Goal: Navigation & Orientation: Find specific page/section

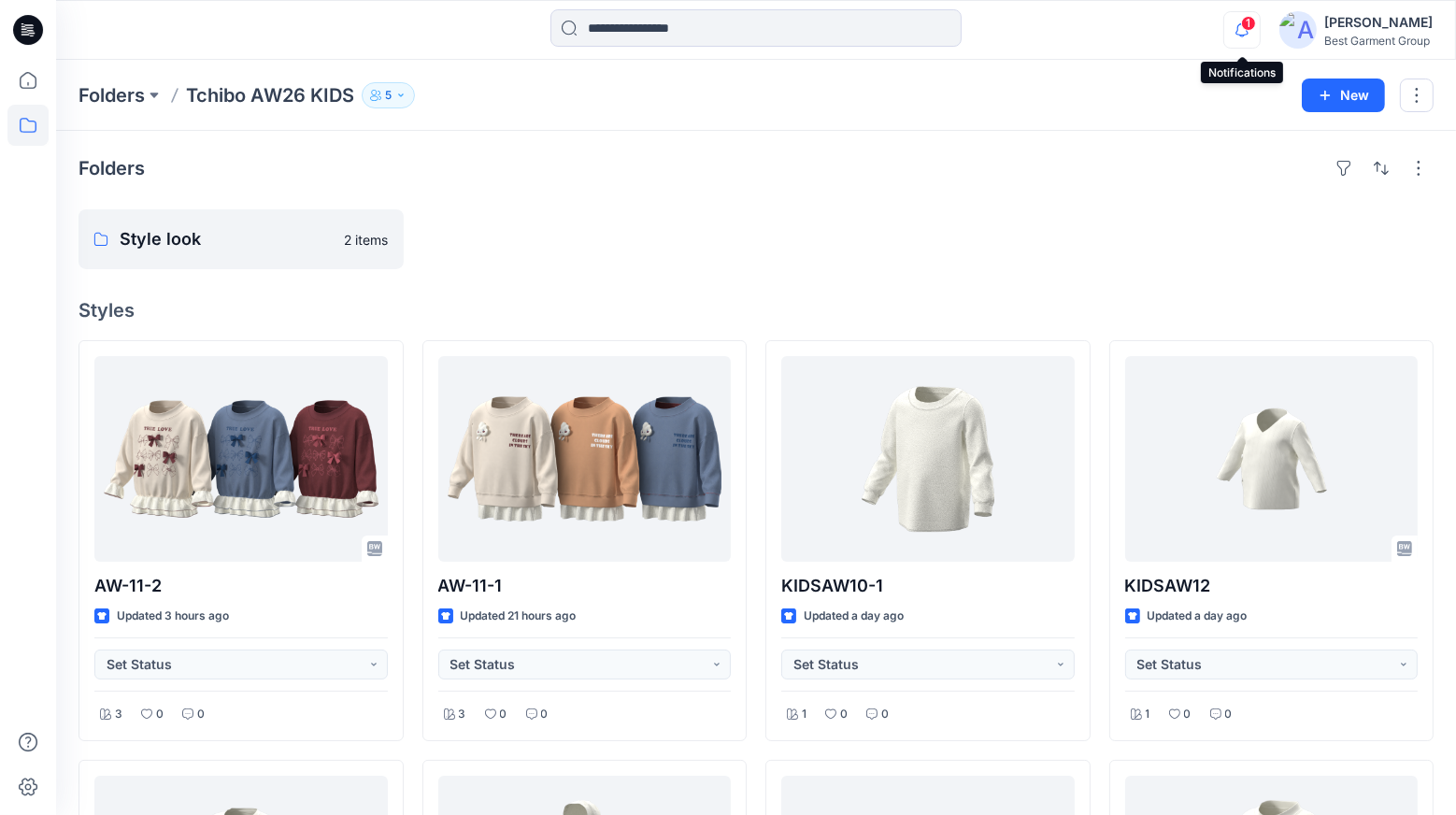
click at [1236, 39] on icon "button" at bounding box center [1241, 29] width 35 height 37
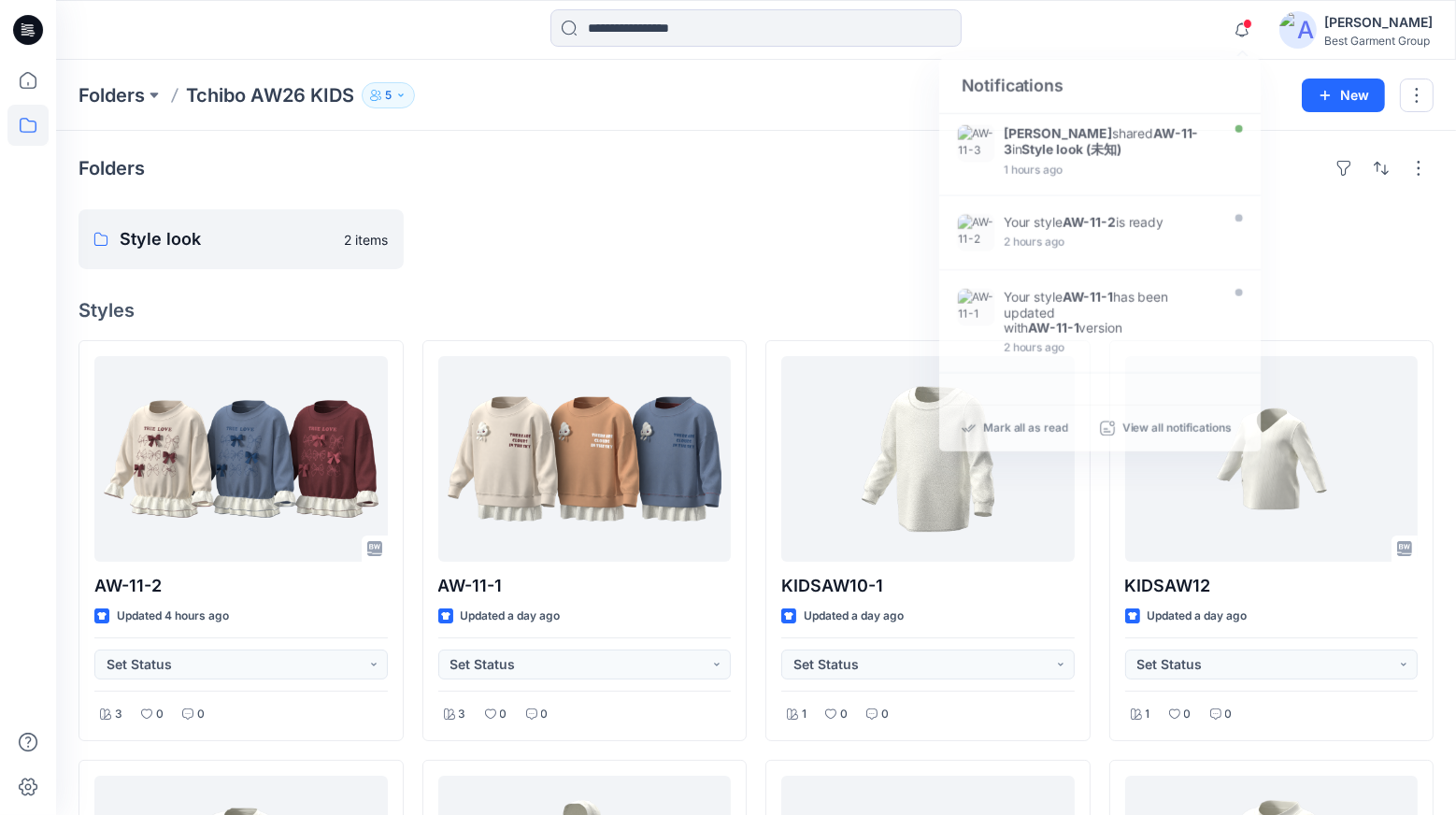
click at [773, 216] on div at bounding box center [929, 238] width 325 height 60
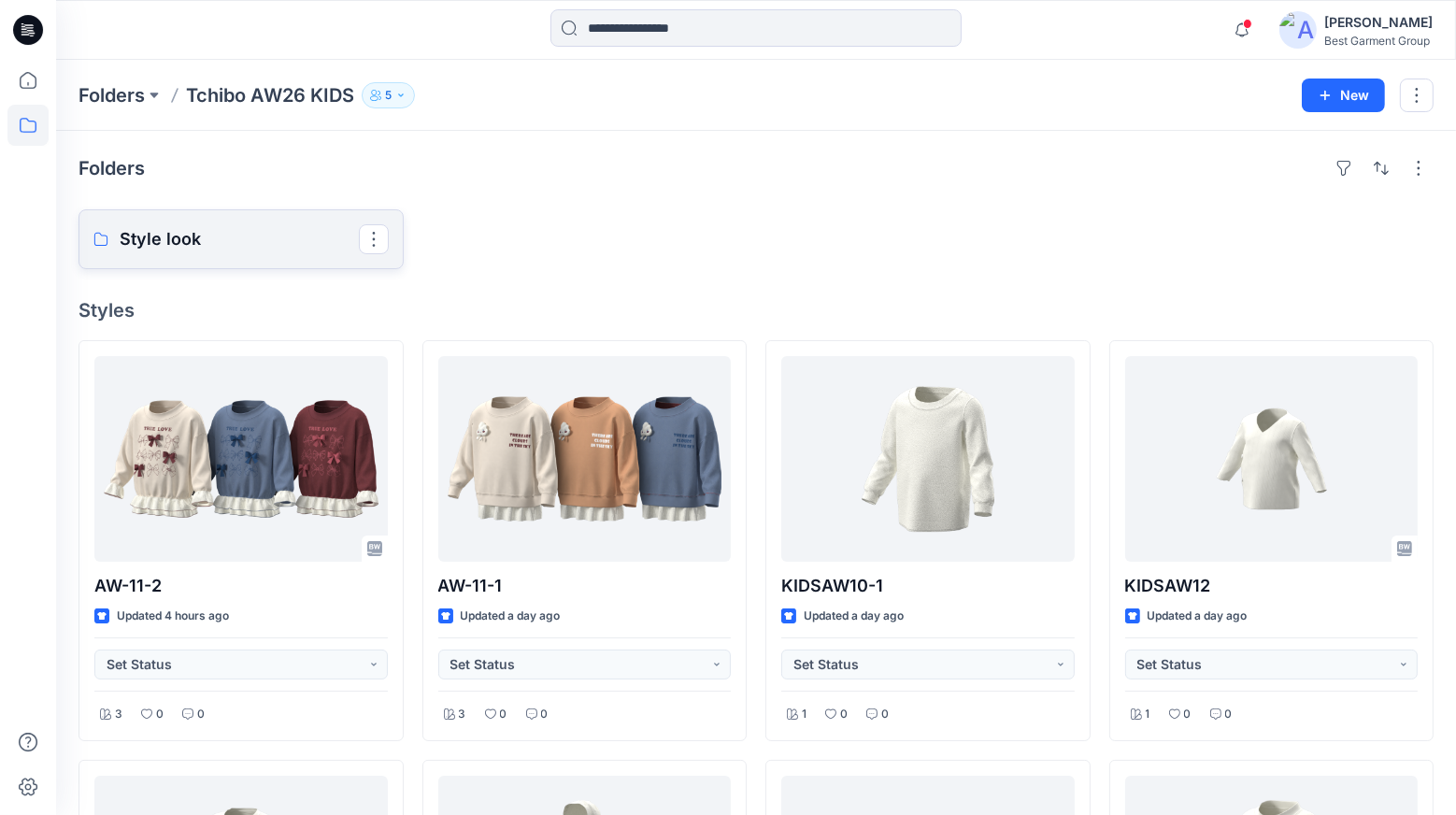
click at [150, 235] on p "Style look" at bounding box center [239, 239] width 239 height 27
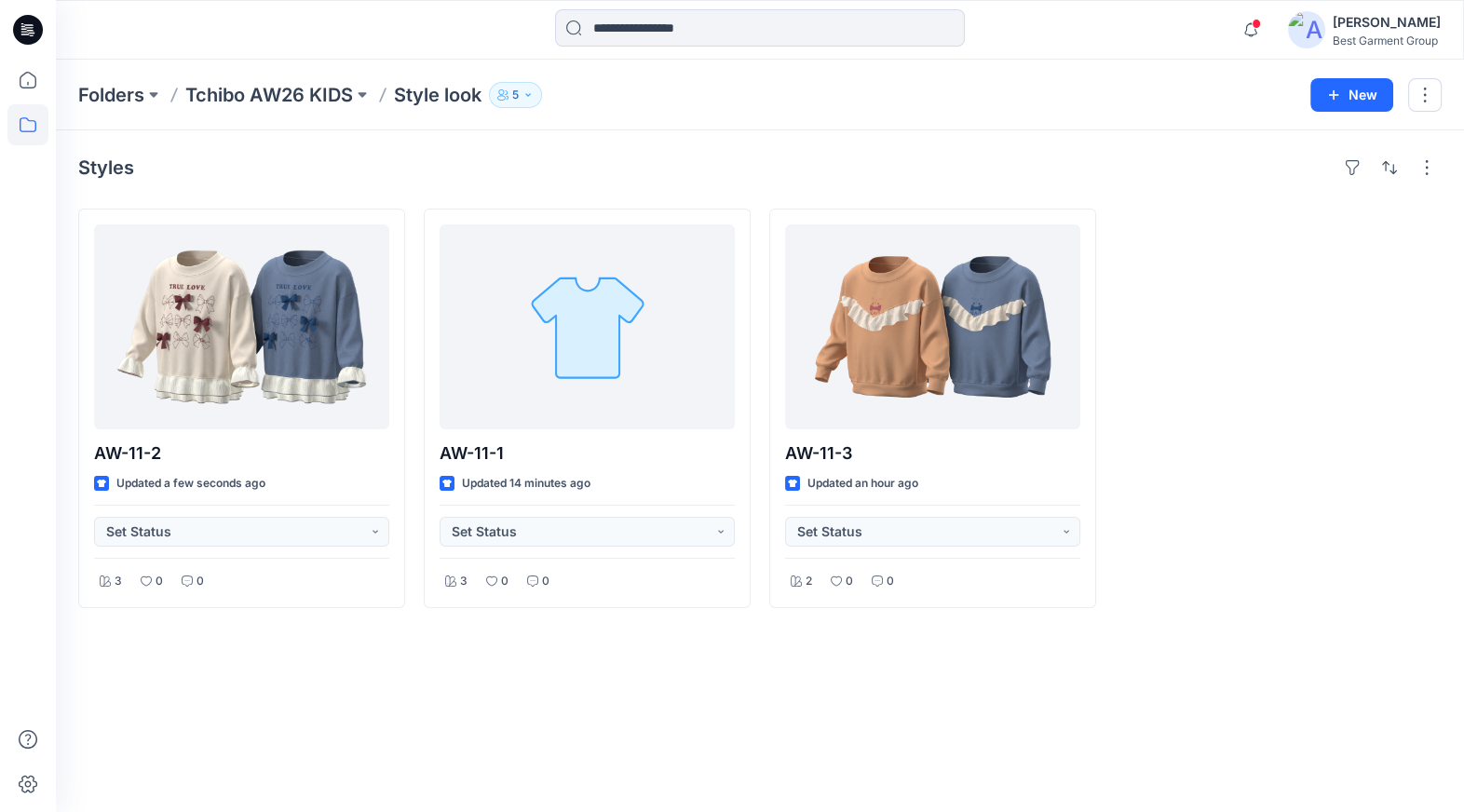
click at [1249, 372] on div at bounding box center [1277, 408] width 327 height 399
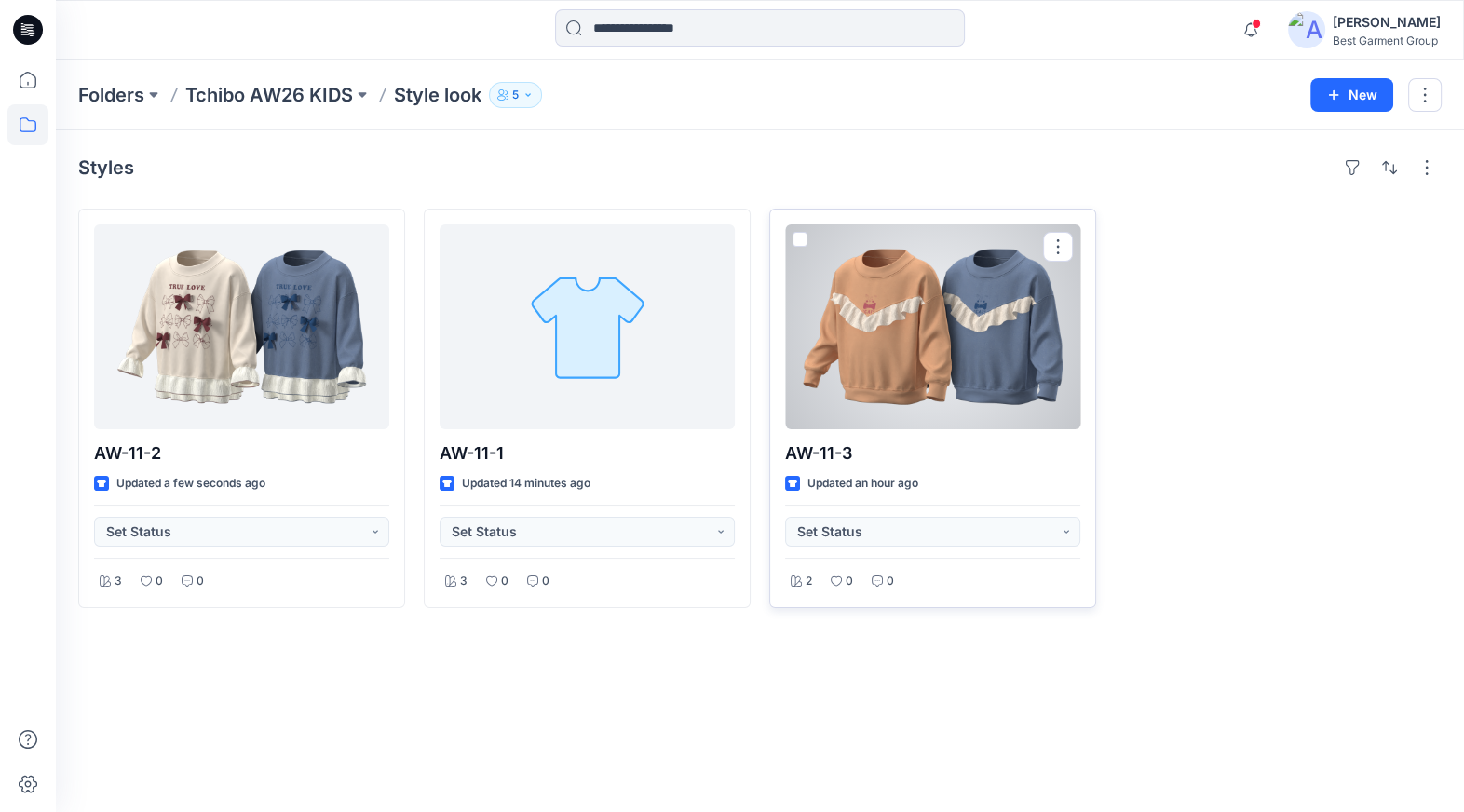
click at [920, 366] on div at bounding box center [933, 327] width 295 height 204
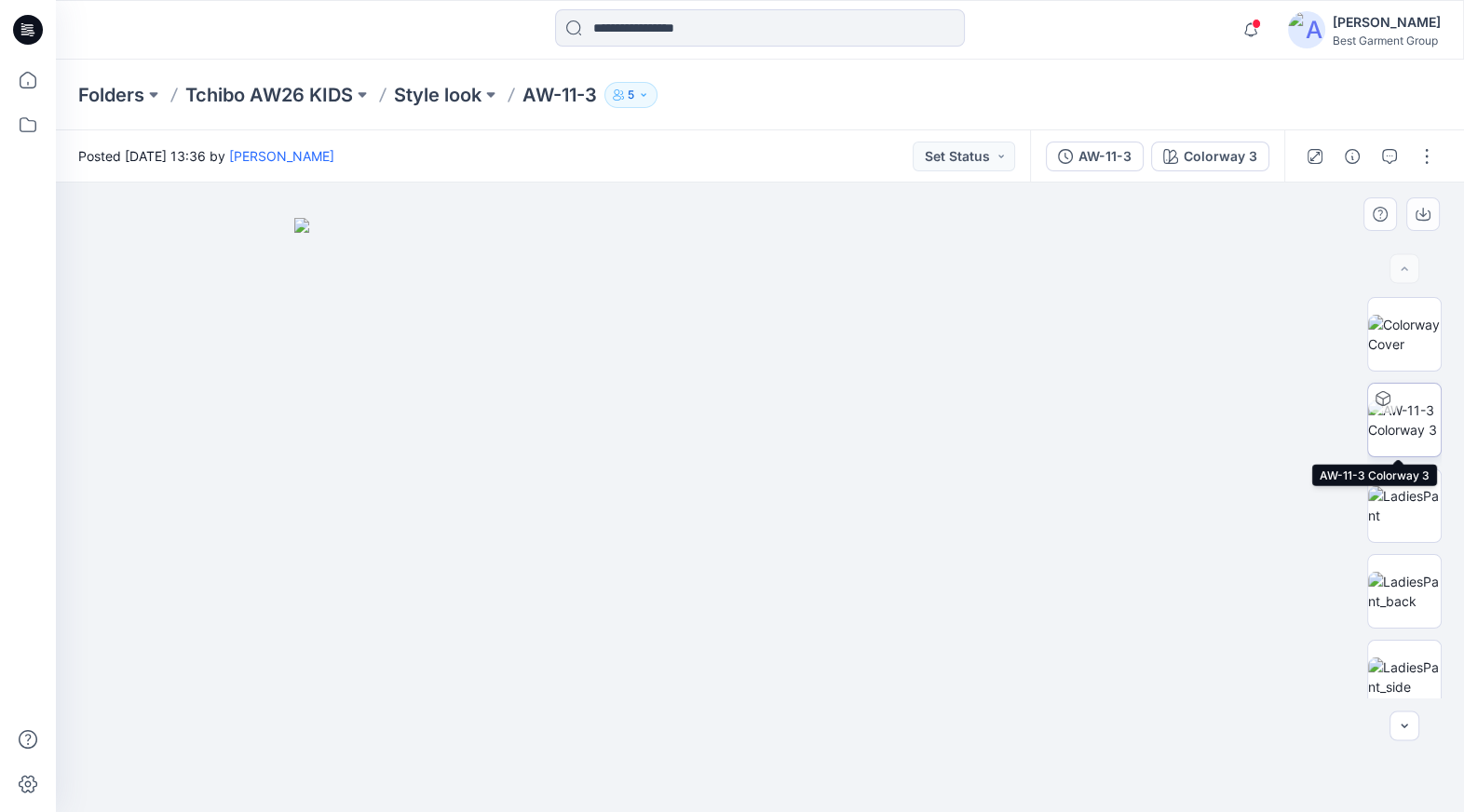
click at [1406, 430] on img at bounding box center [1404, 419] width 73 height 39
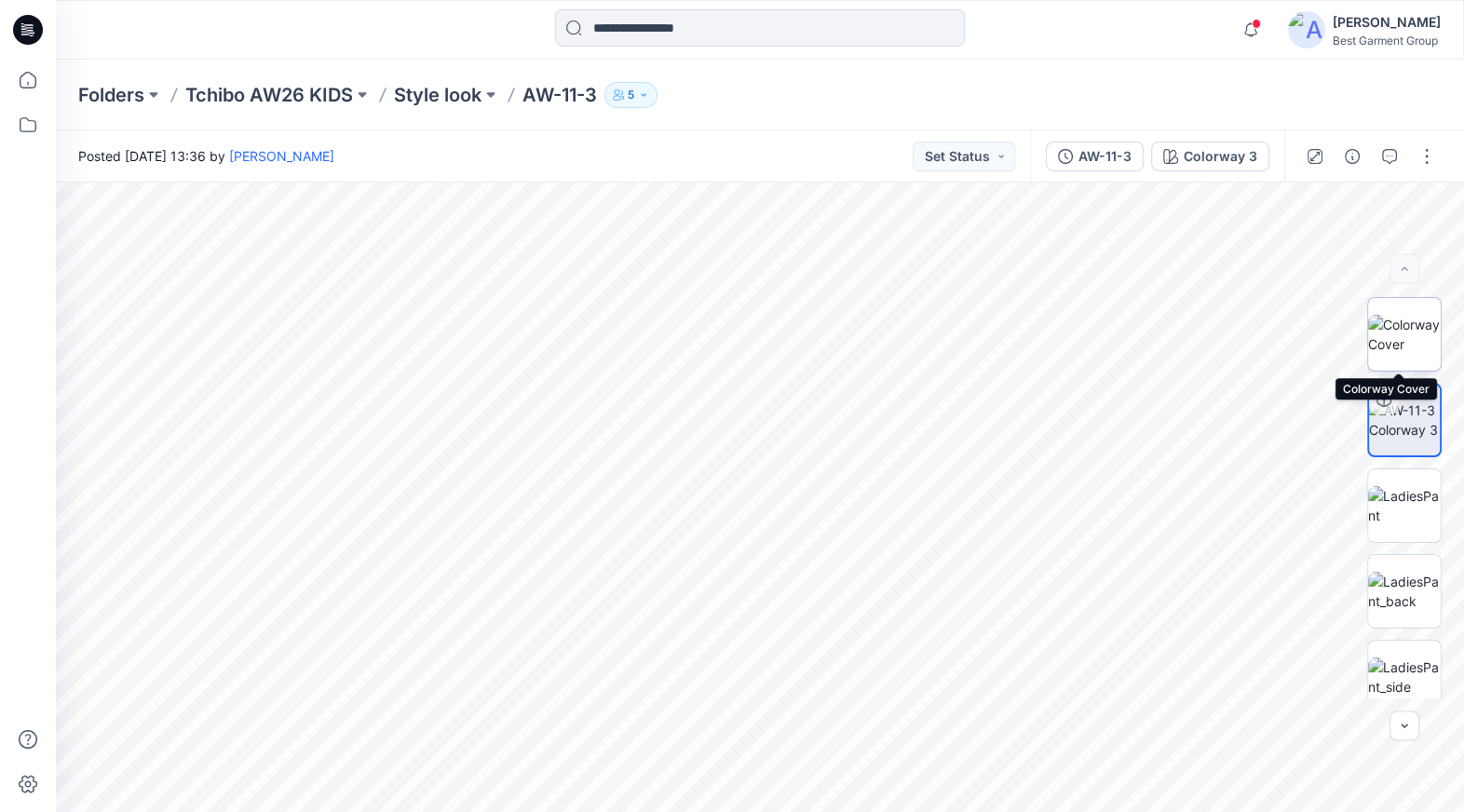
click at [1421, 342] on img at bounding box center [1404, 333] width 73 height 39
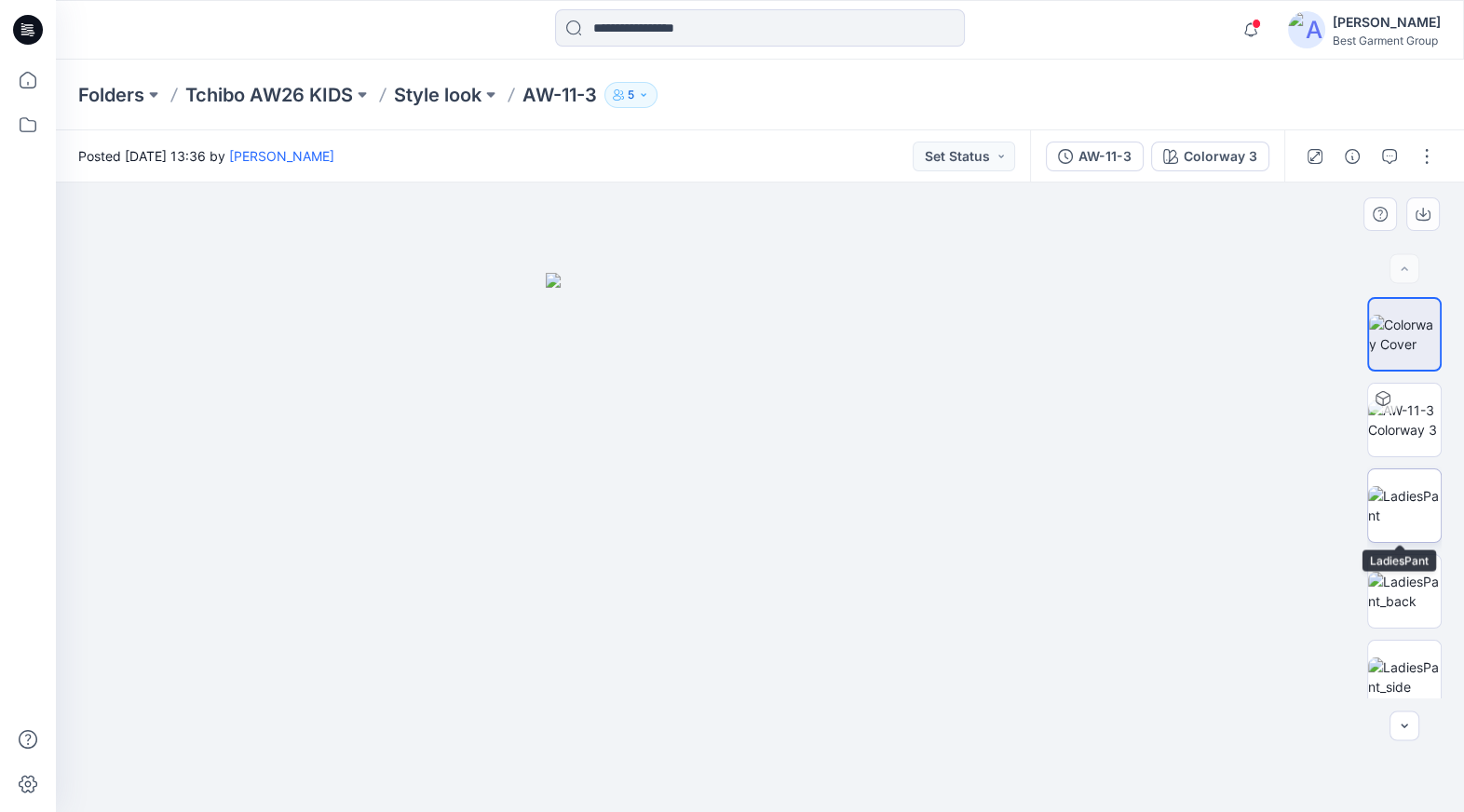
click at [1408, 512] on img at bounding box center [1404, 504] width 73 height 39
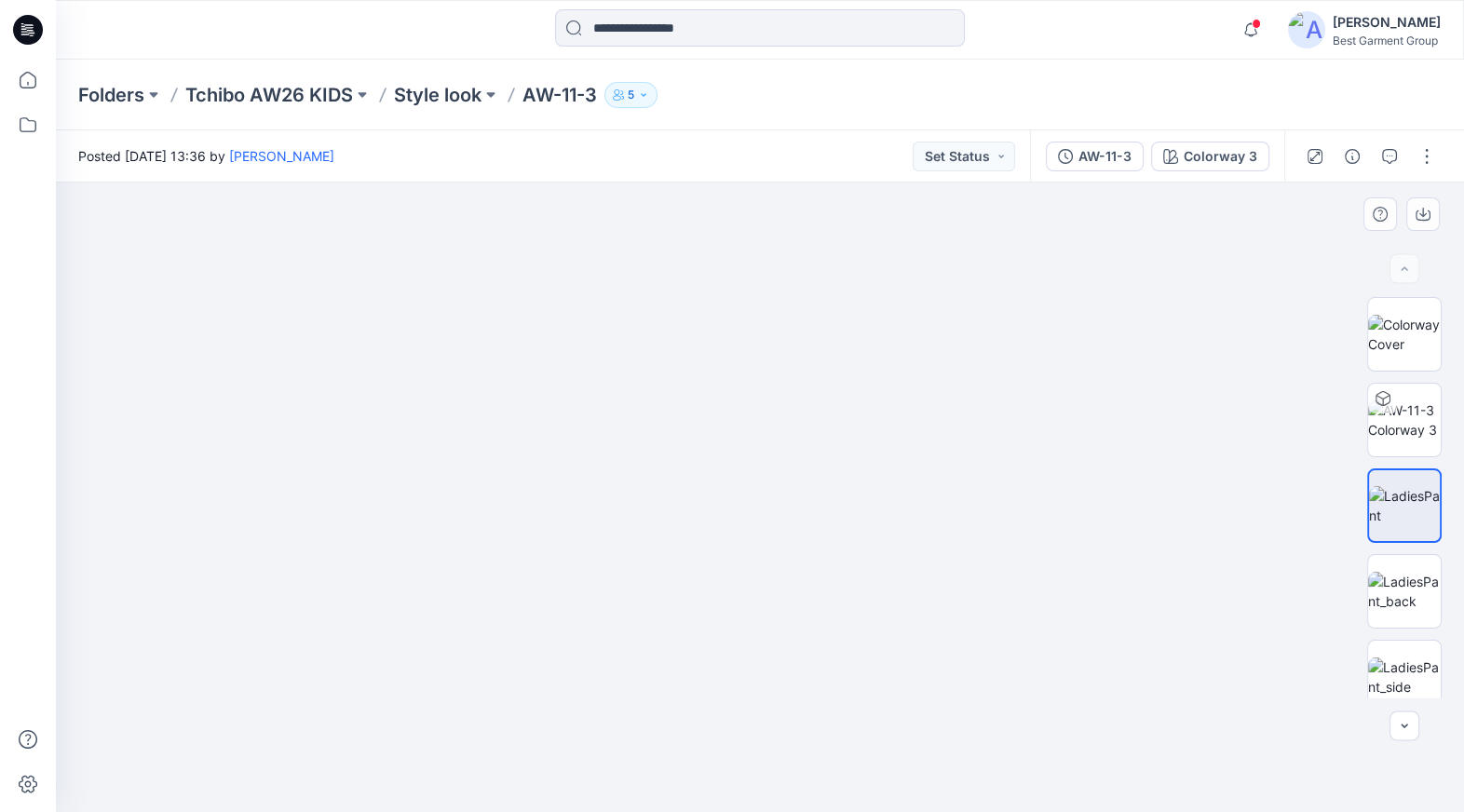
drag, startPoint x: 798, startPoint y: 453, endPoint x: 810, endPoint y: 639, distance: 186.4
drag, startPoint x: 721, startPoint y: 430, endPoint x: 712, endPoint y: 475, distance: 45.9
click at [1435, 332] on img at bounding box center [1404, 333] width 73 height 39
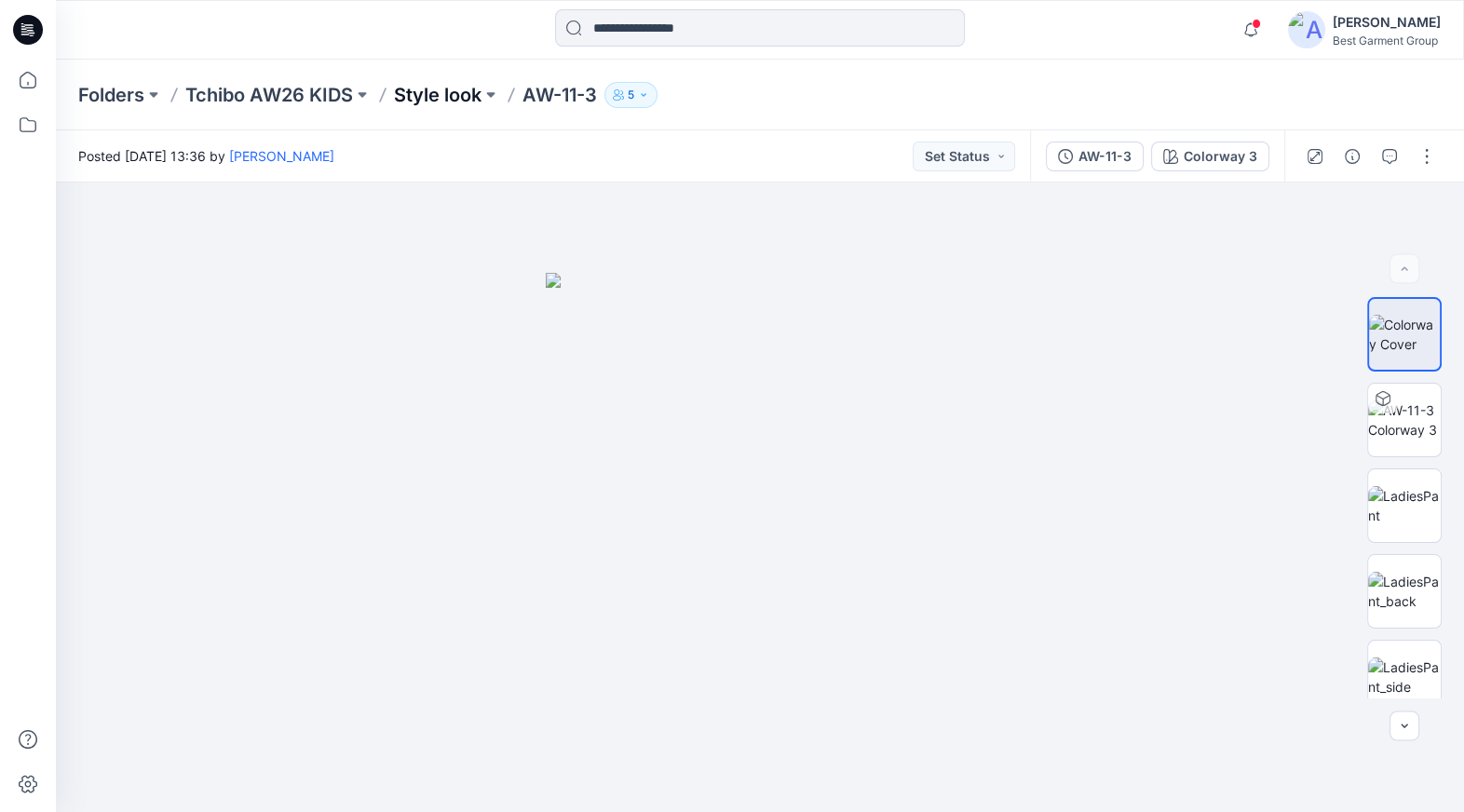
click at [473, 96] on p "Style look" at bounding box center [437, 96] width 87 height 26
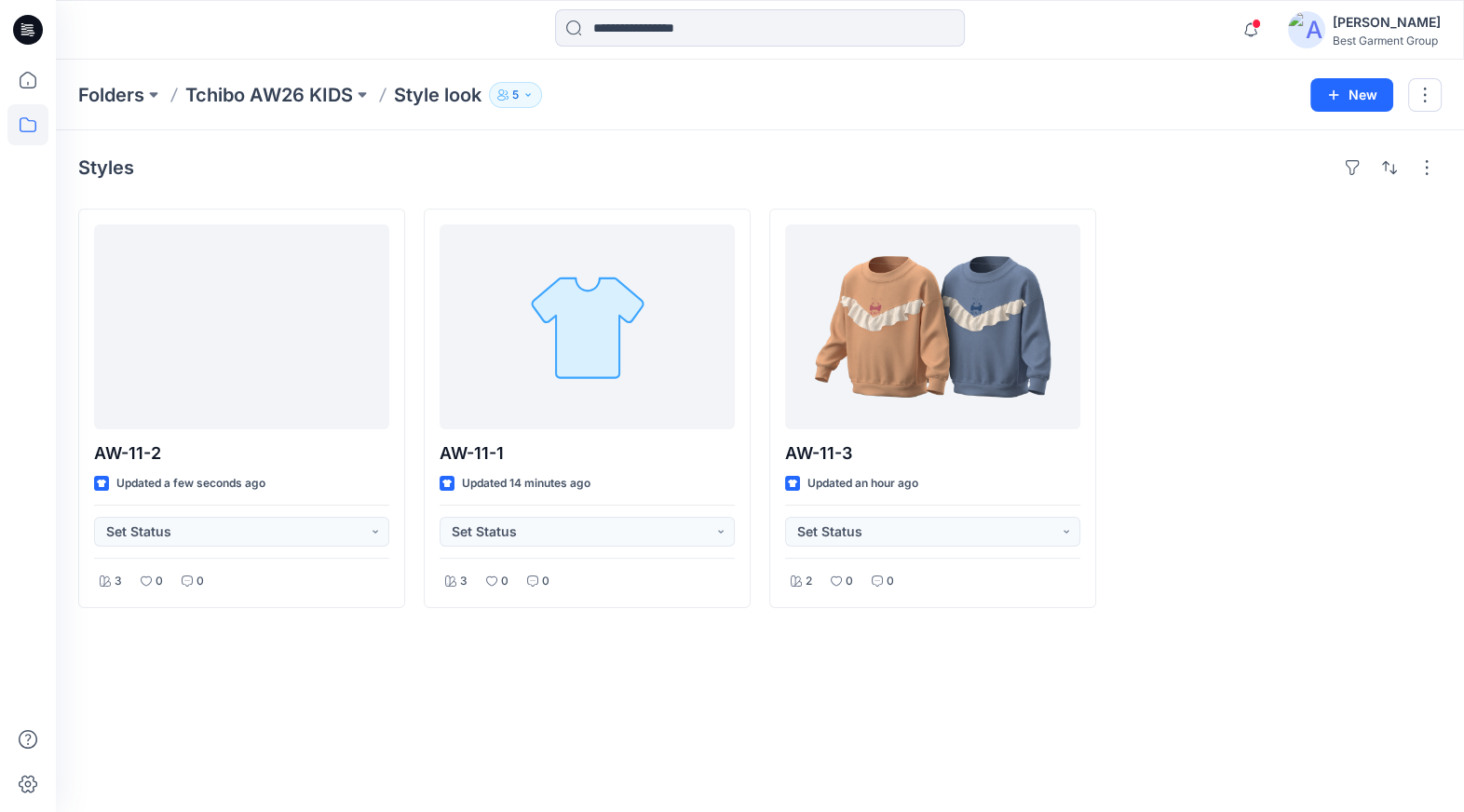
click at [1200, 403] on div at bounding box center [1277, 408] width 327 height 399
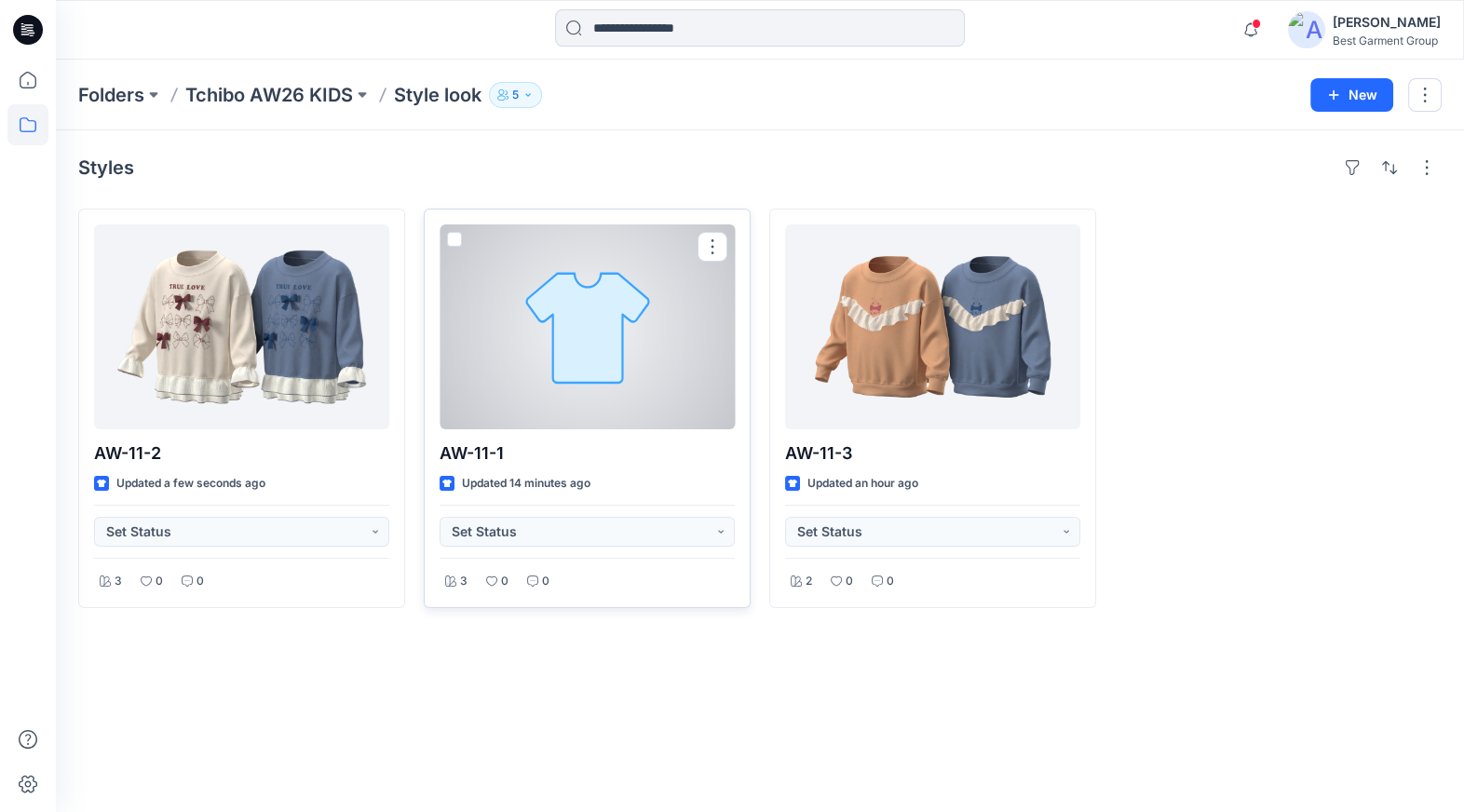
click at [569, 457] on p "AW-11-1" at bounding box center [587, 453] width 295 height 26
click at [568, 457] on p "AW-11-1" at bounding box center [587, 453] width 295 height 26
click at [637, 414] on div at bounding box center [587, 327] width 295 height 204
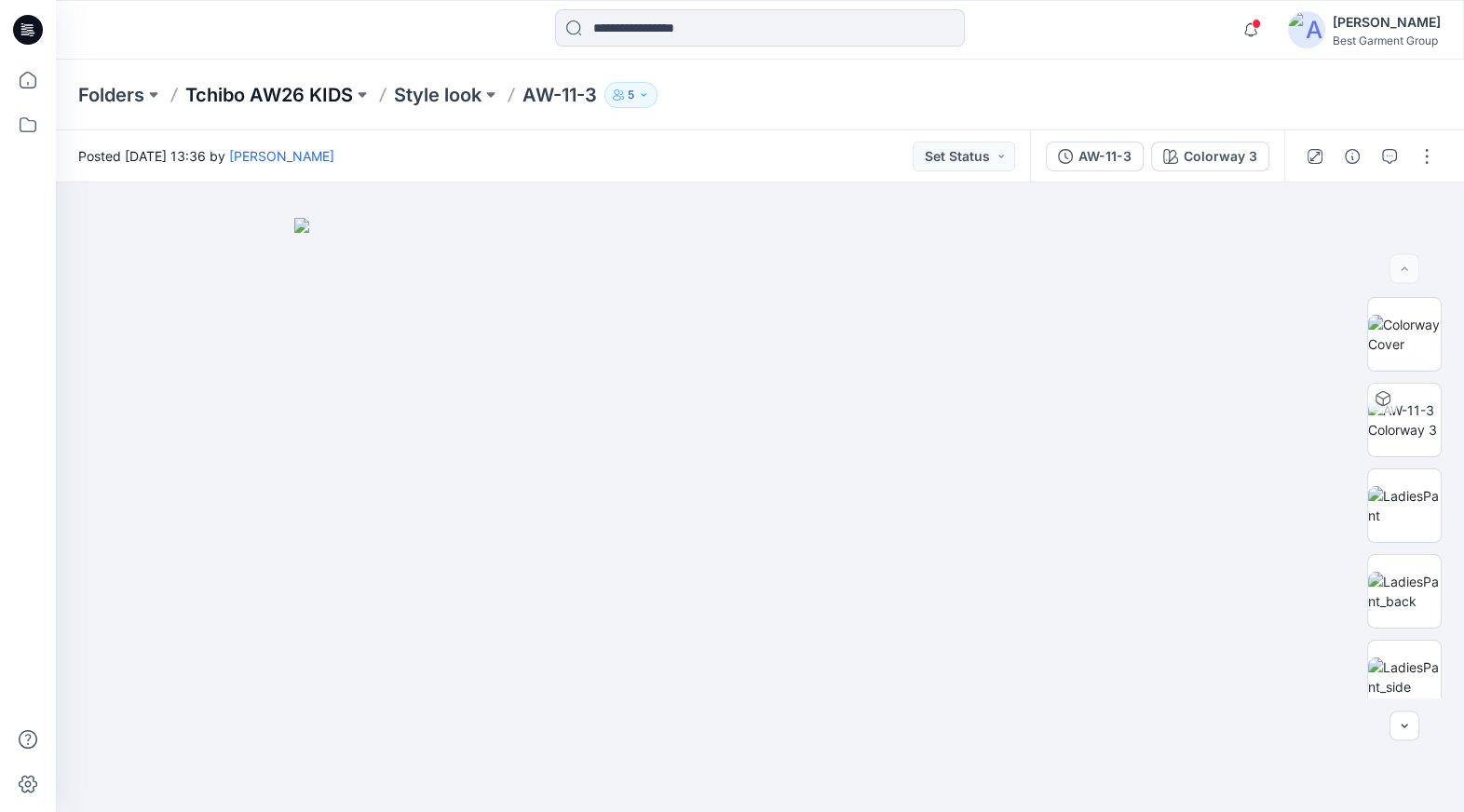
click at [322, 97] on p "Tchibo AW26 KIDS" at bounding box center [269, 96] width 168 height 26
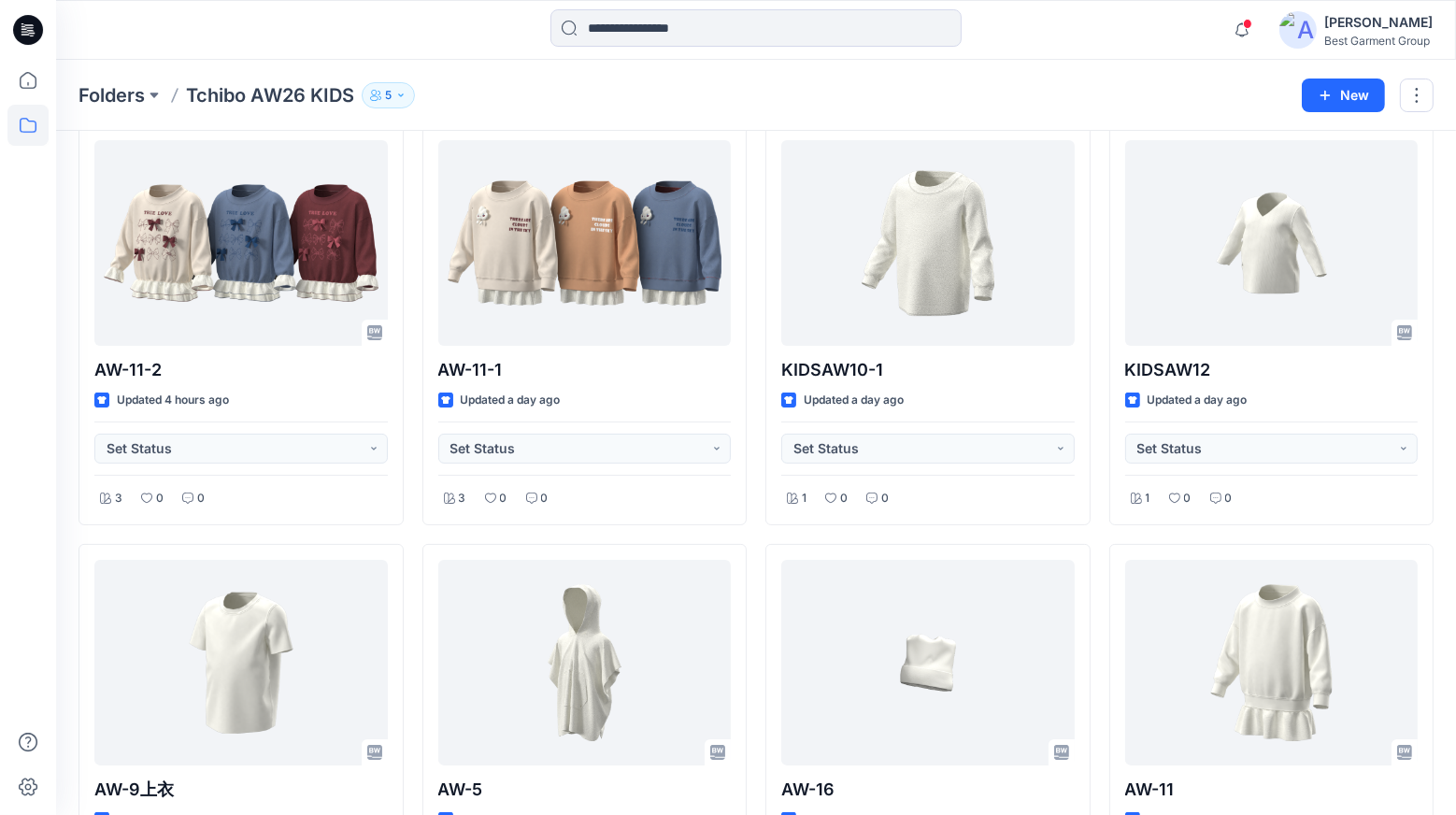
scroll to position [258, 0]
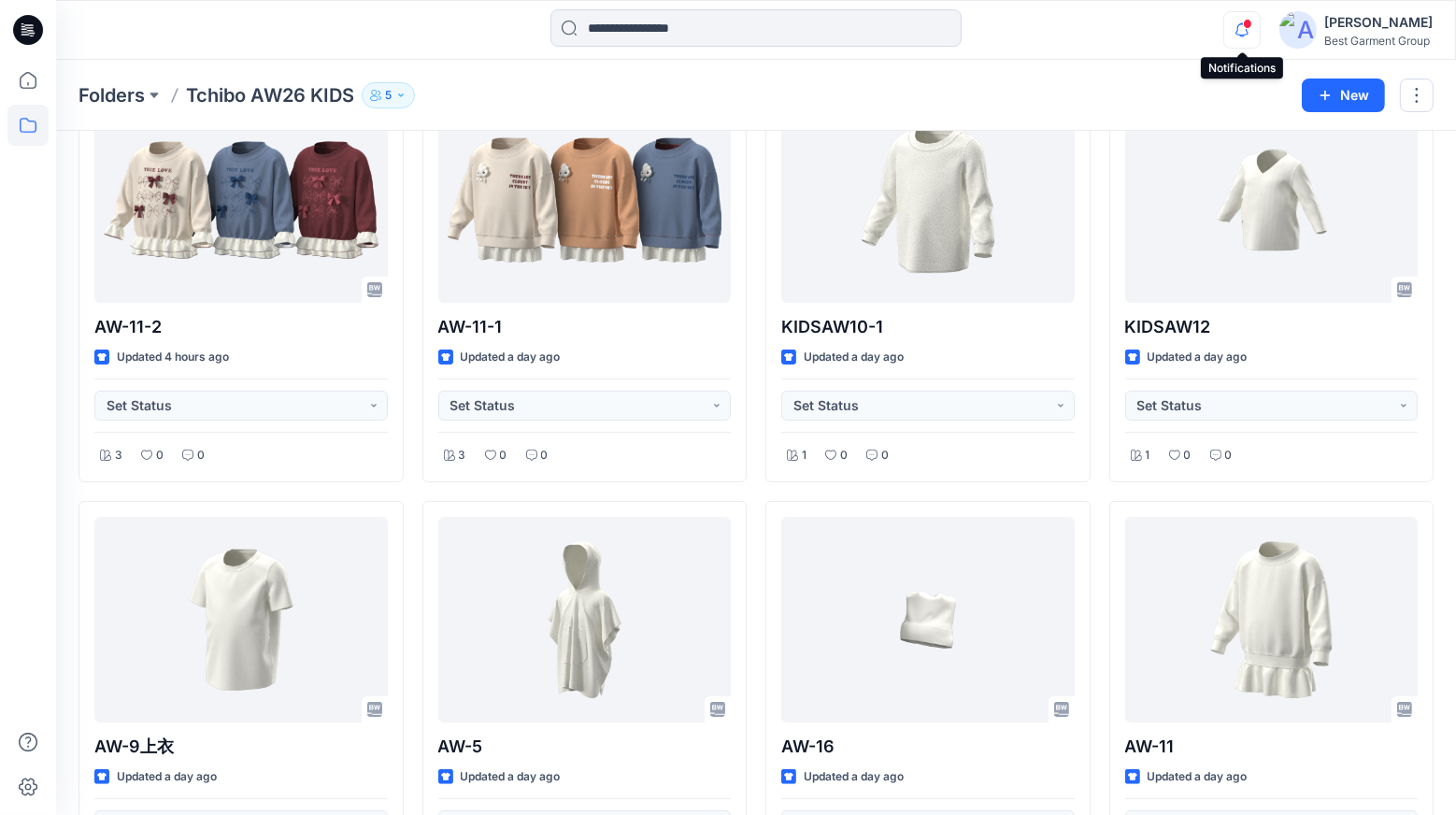
click at [1224, 31] on icon "button" at bounding box center [1241, 29] width 35 height 37
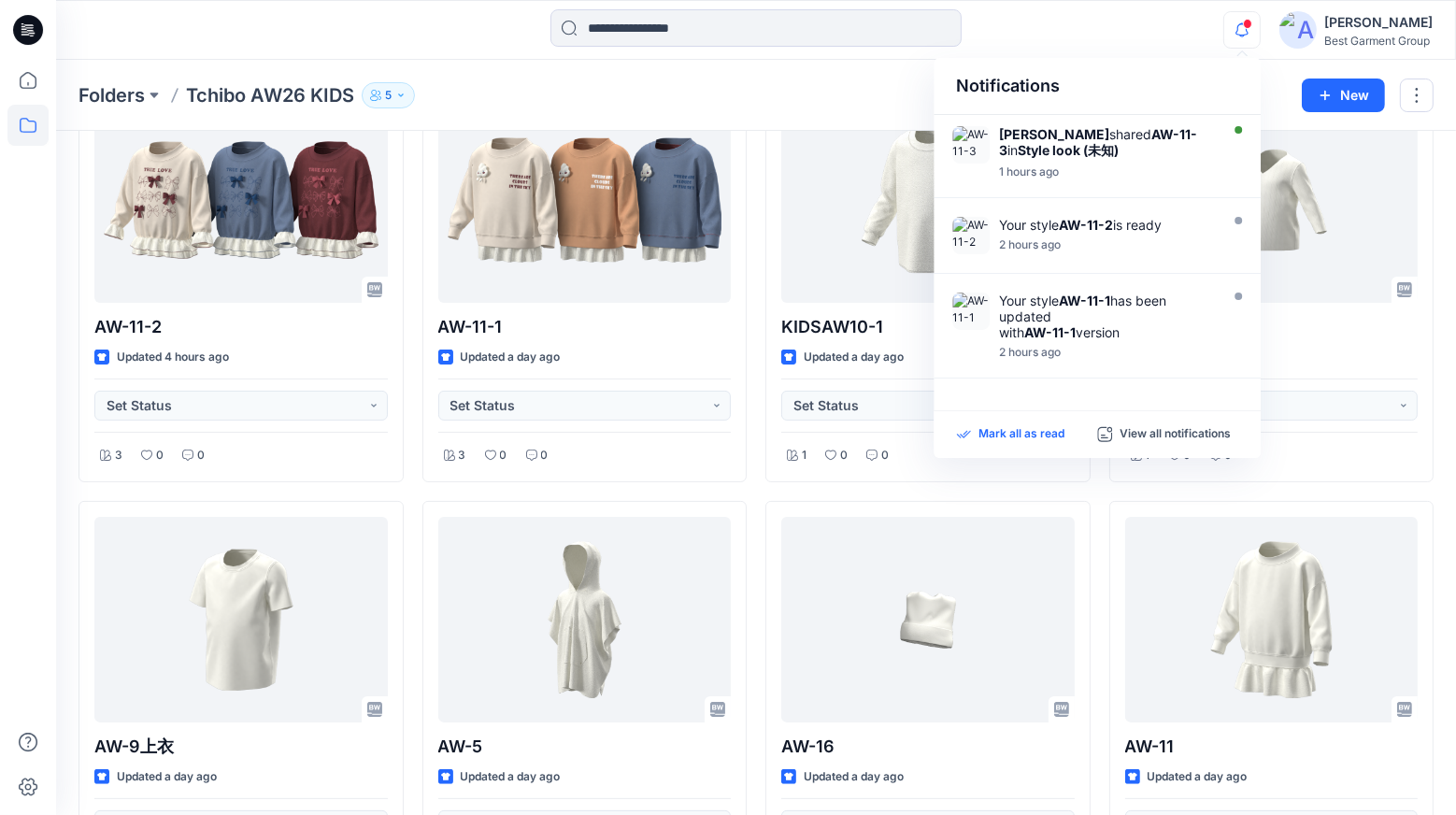
click at [984, 436] on p "Mark all as read" at bounding box center [1022, 434] width 86 height 17
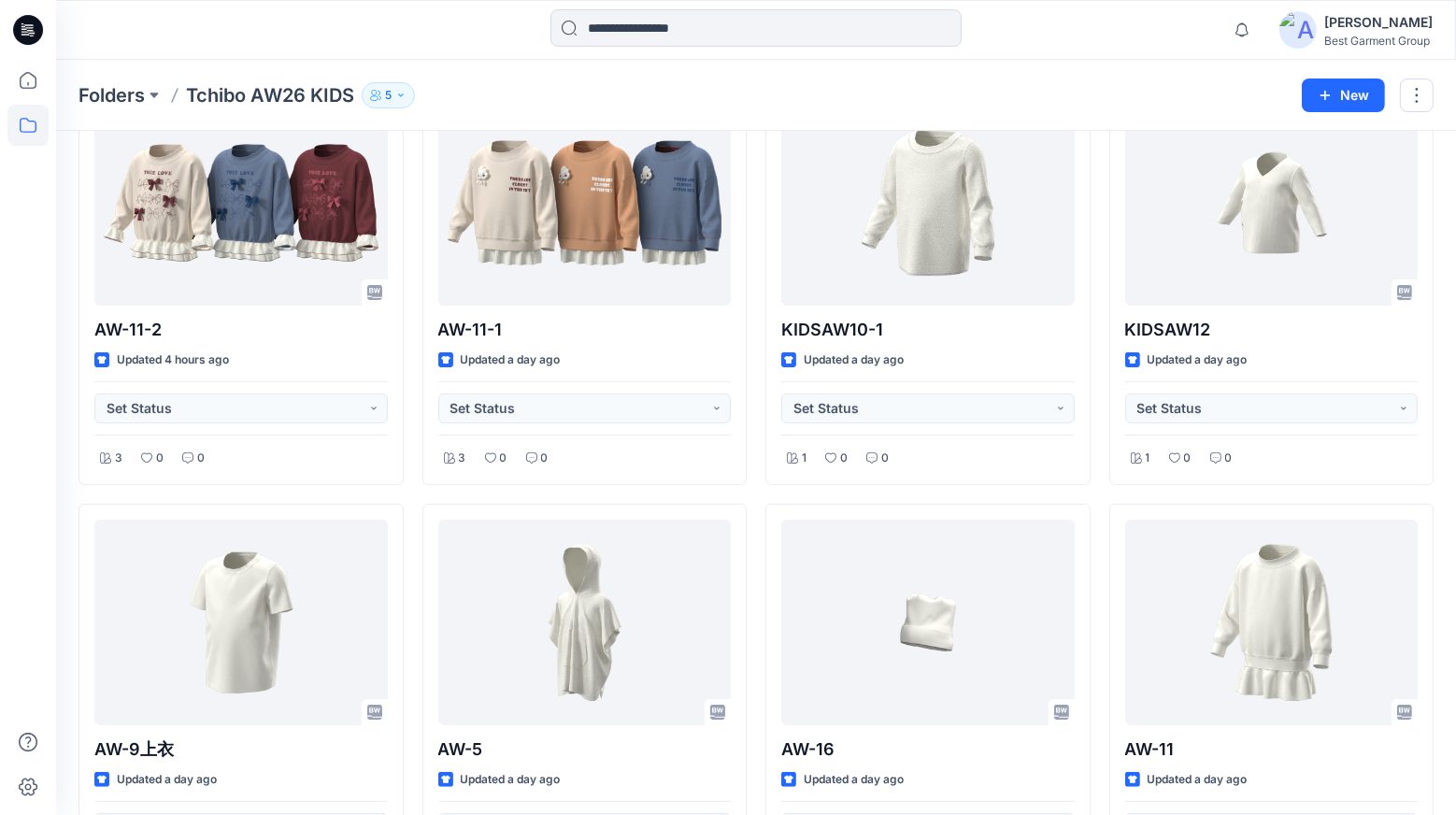
scroll to position [0, 0]
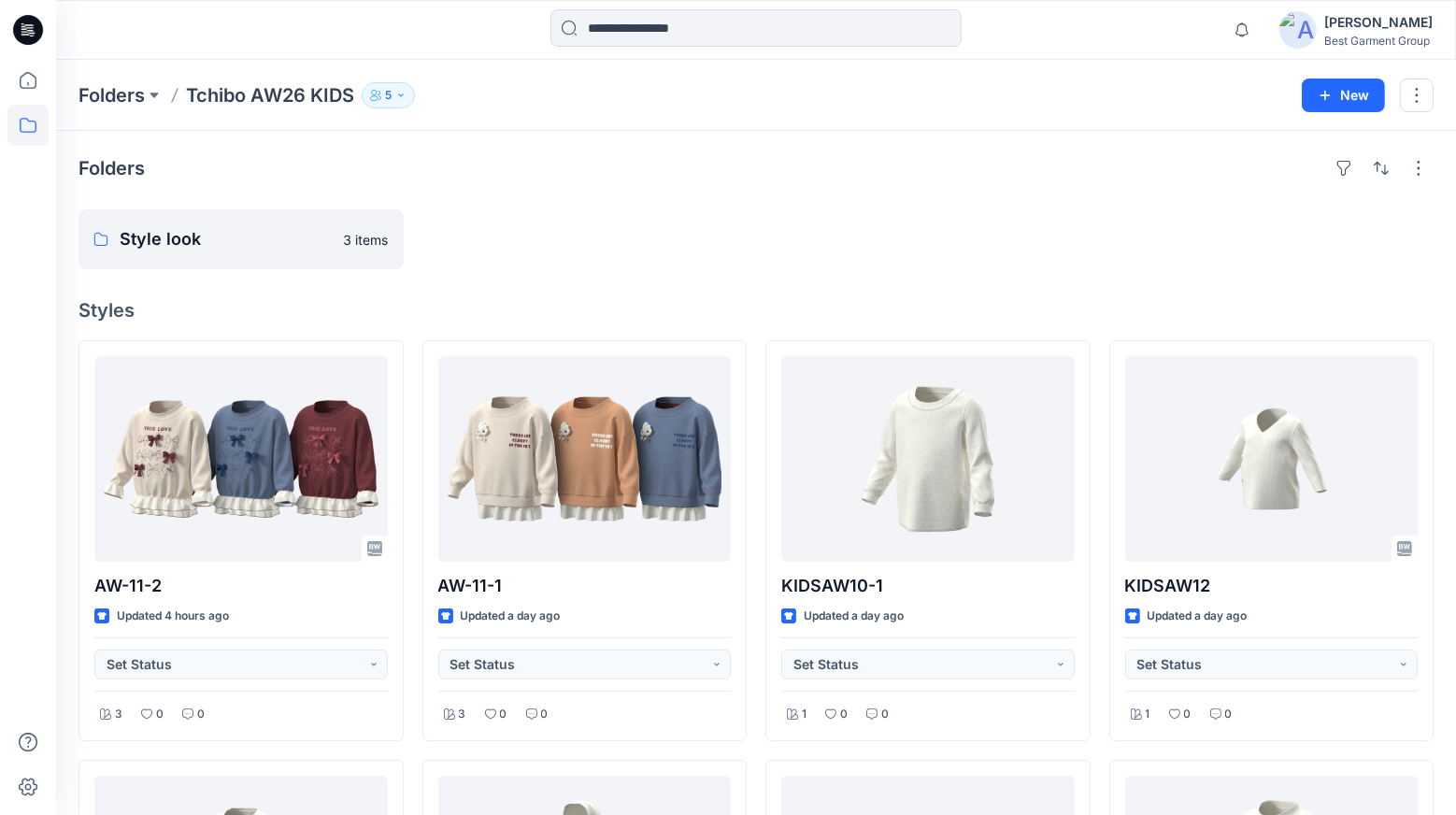
click at [35, 90] on icon at bounding box center [28, 80] width 41 height 41
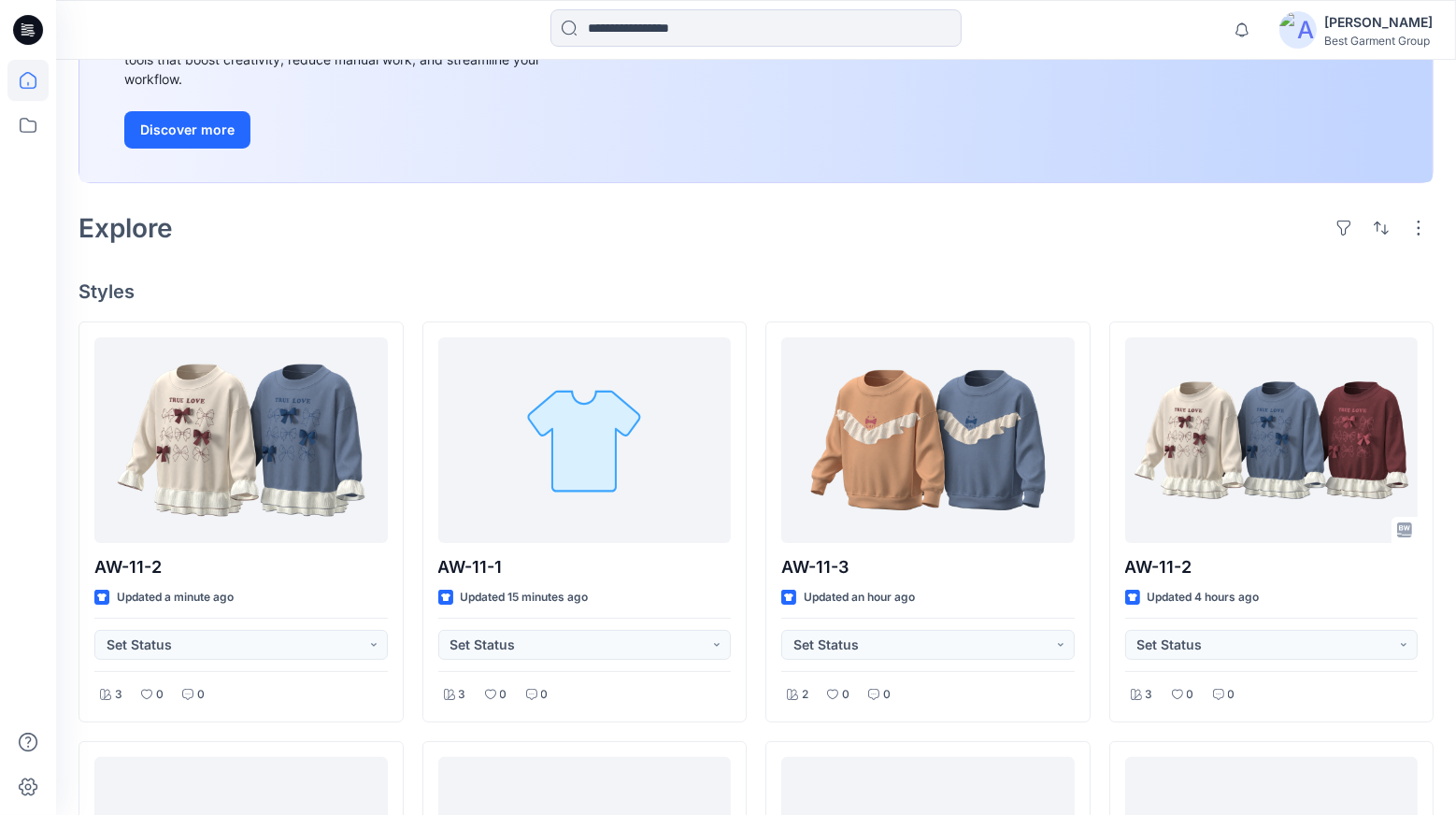
scroll to position [294, 0]
